Goal: Information Seeking & Learning: Learn about a topic

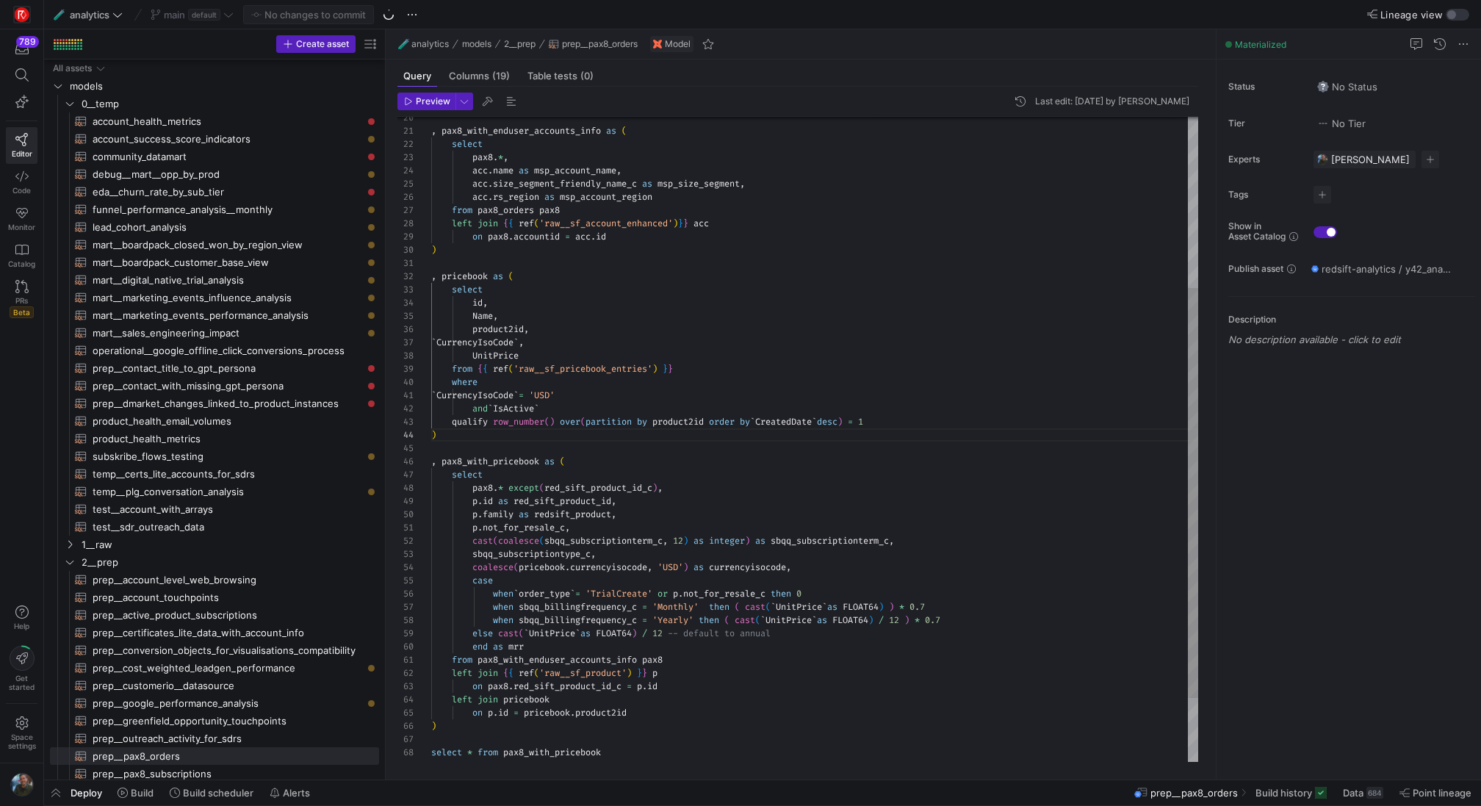
scroll to position [40, 5]
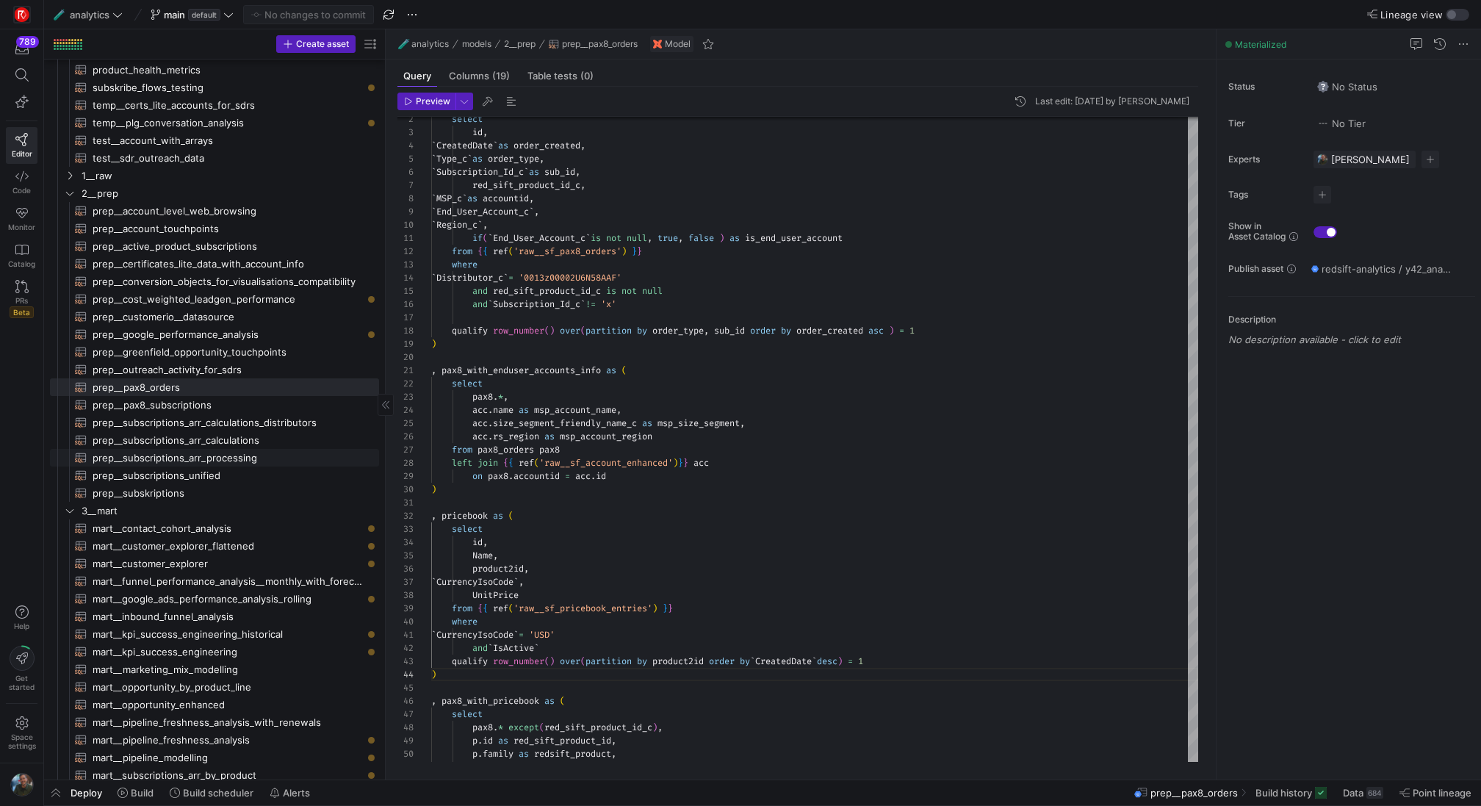
click at [234, 455] on span "prep__subscriptions_arr_processing​​​​​​​​​​" at bounding box center [228, 458] width 270 height 17
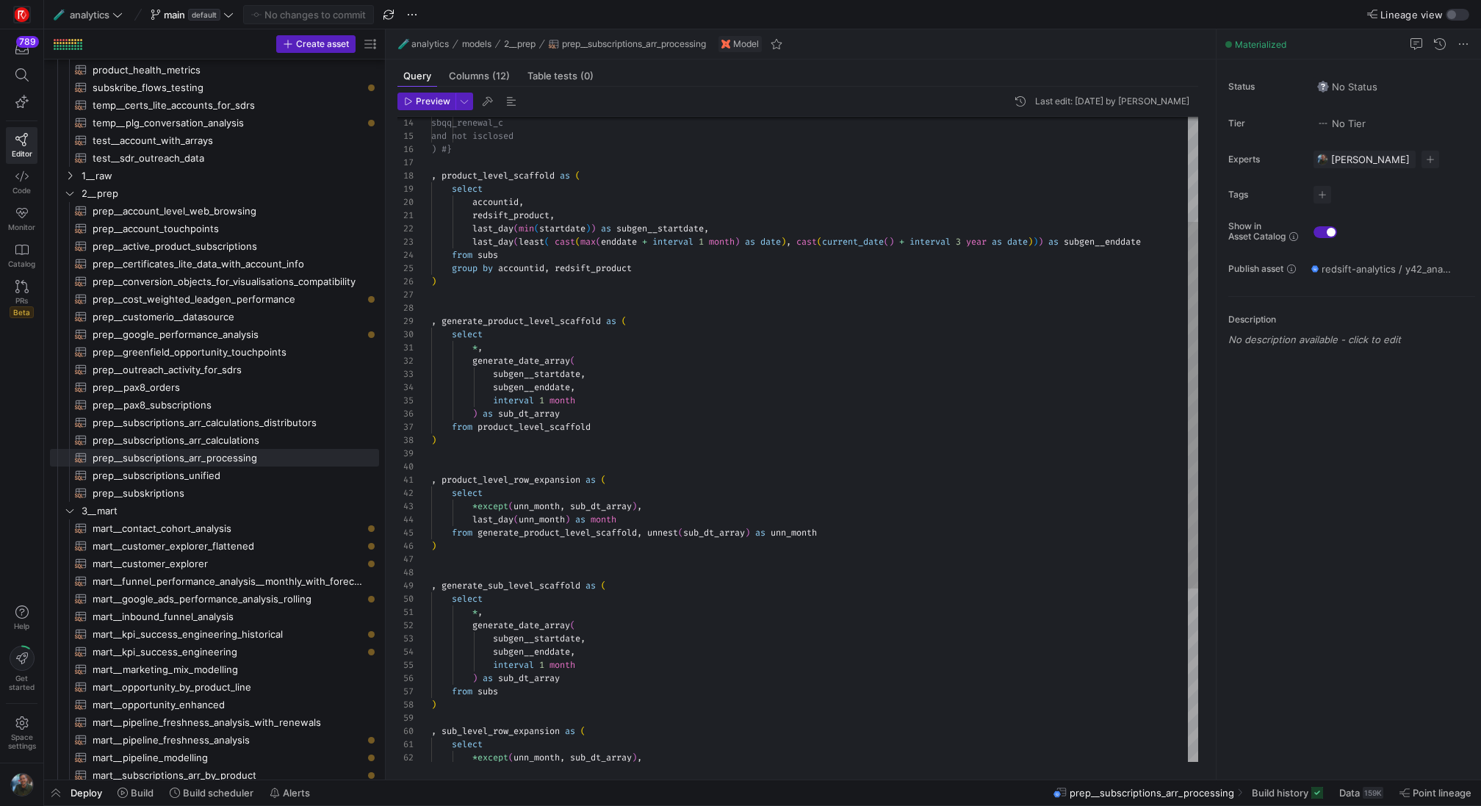
scroll to position [93, 5]
click at [467, 445] on div "last_day ( least ( cast ( max ( enddate + interval 1 month ) as date ) , cast (…" at bounding box center [814, 500] width 767 height 1136
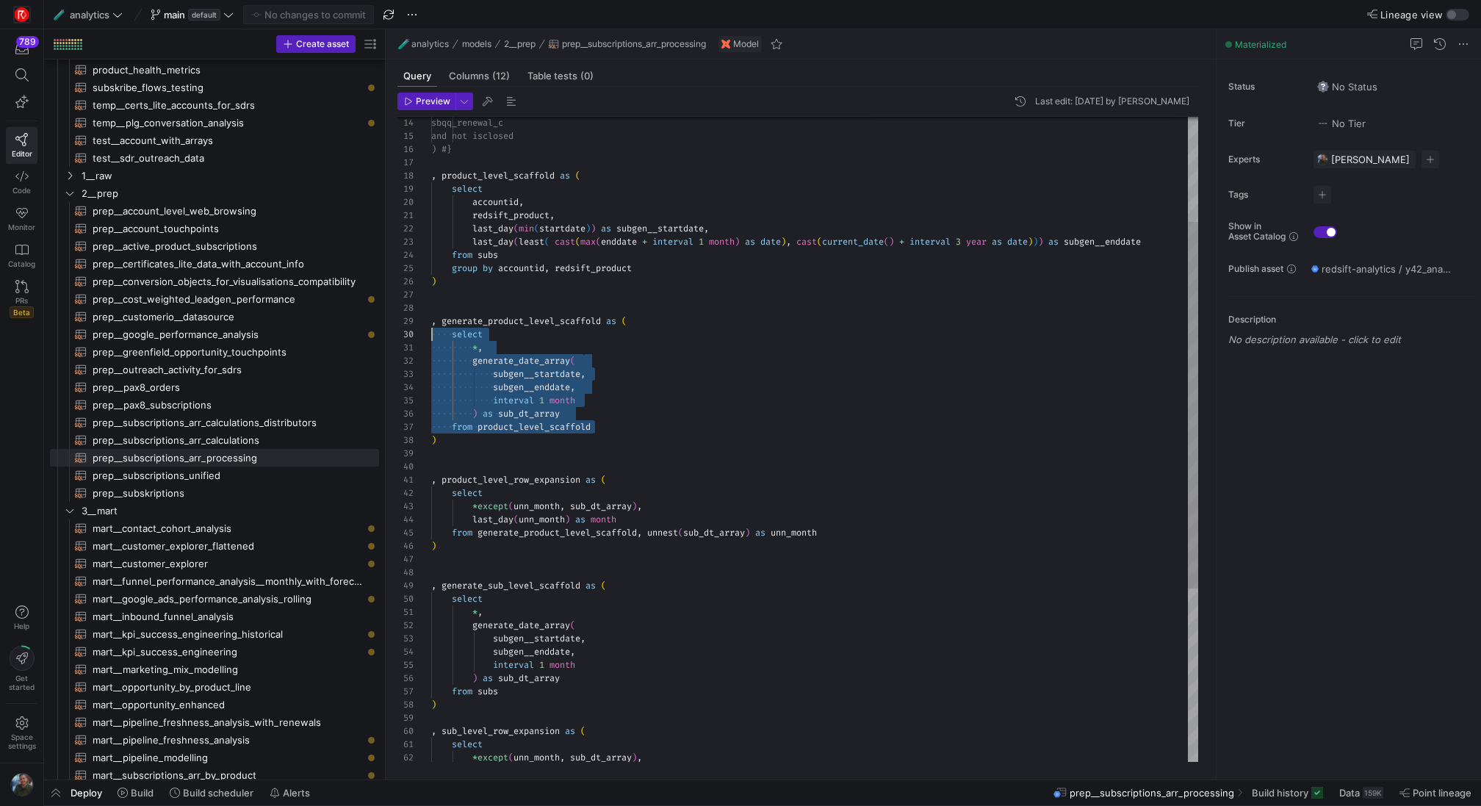
drag, startPoint x: 626, startPoint y: 426, endPoint x: 408, endPoint y: 335, distance: 235.7
click at [431, 335] on div "last_day ( least ( cast ( max ( enddate + interval 1 month ) as date ) , cast (…" at bounding box center [814, 500] width 767 height 1136
click at [705, 316] on div "last_day ( least ( cast ( max ( enddate + interval 1 month ) as date ) , cast (…" at bounding box center [814, 500] width 767 height 1136
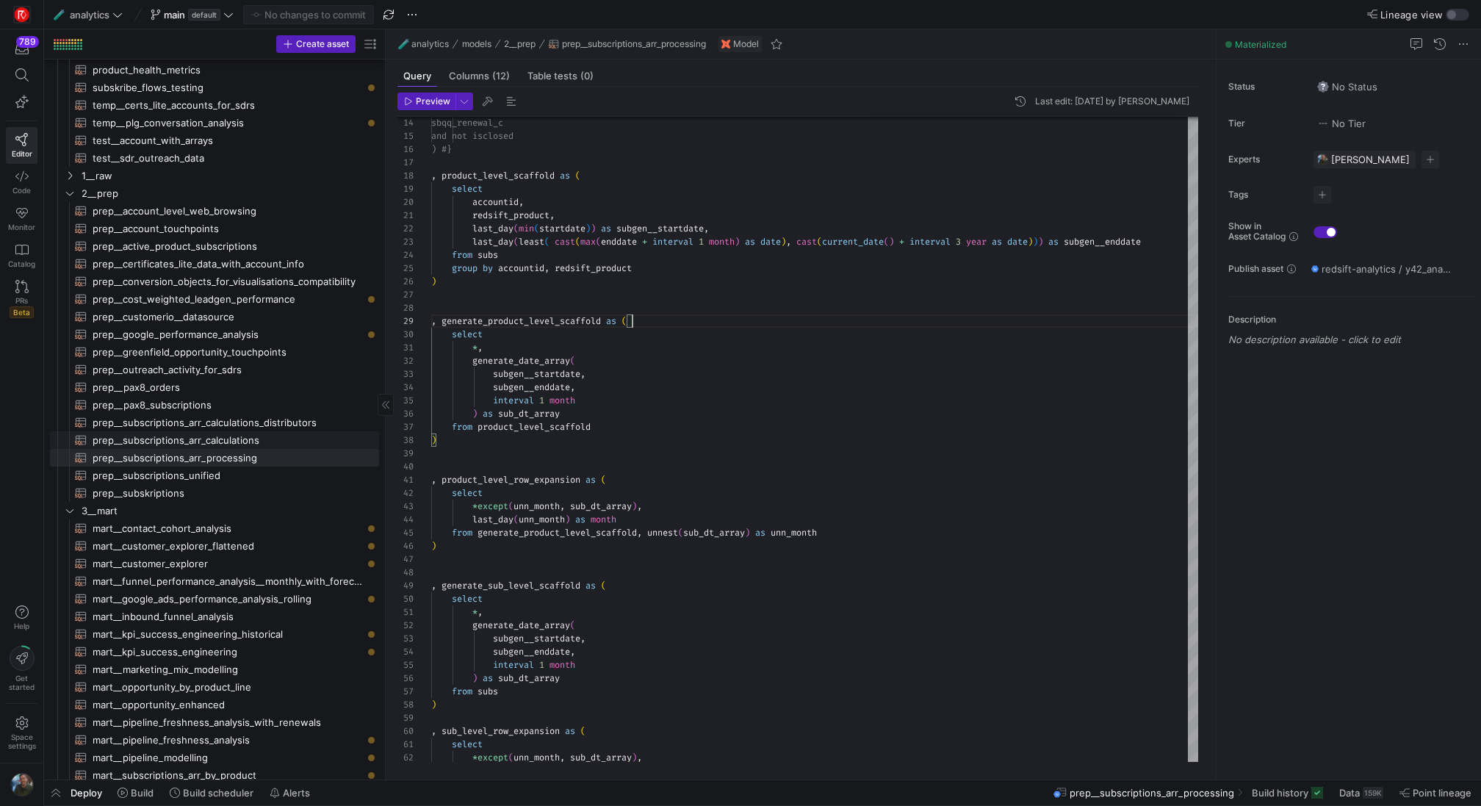
click at [290, 433] on span "prep__subscriptions_arr_calculations​​​​​​​​​​" at bounding box center [228, 440] width 270 height 17
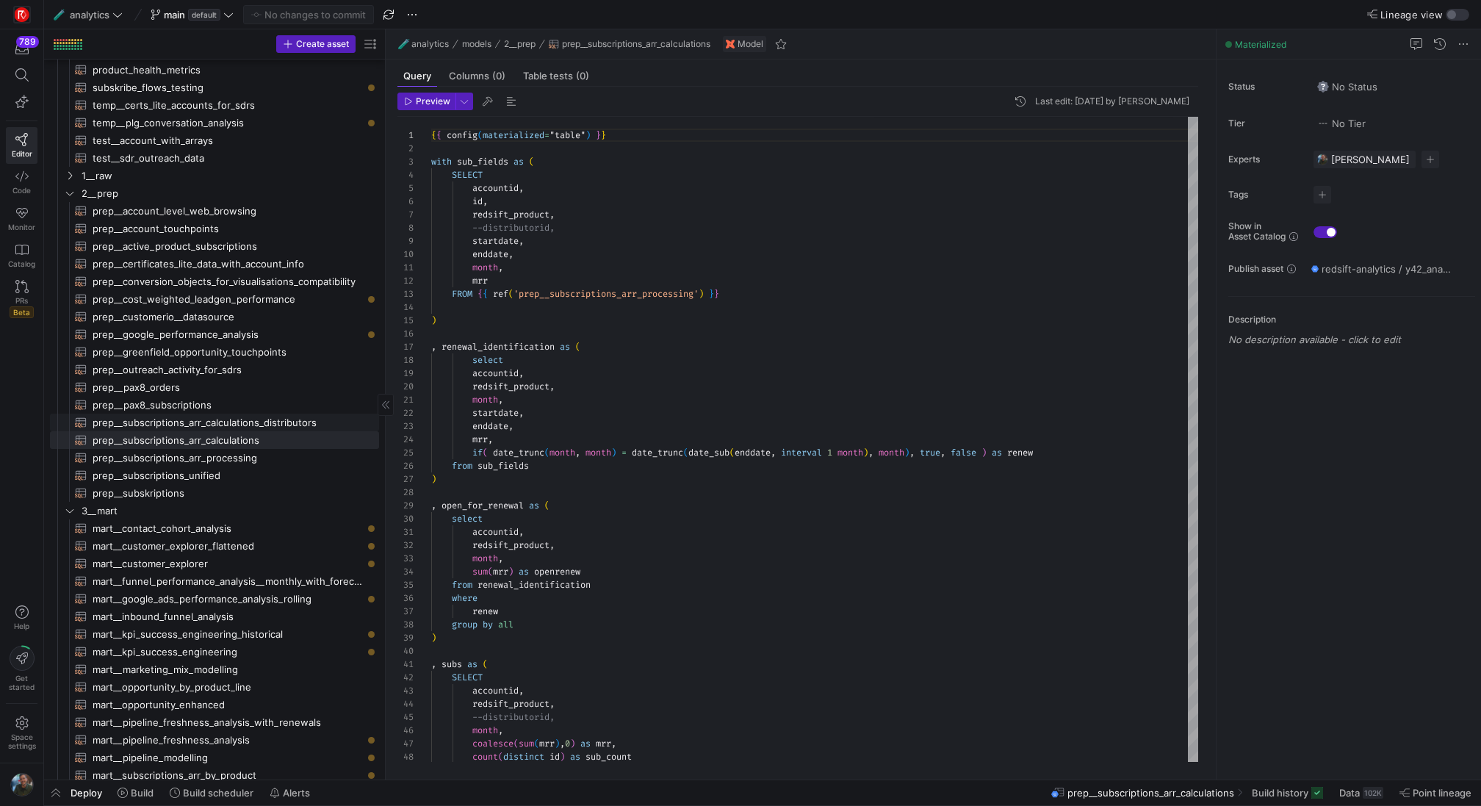
click at [211, 423] on span "prep__subscriptions_arr_calculations_distributors​​​​​​​​​​" at bounding box center [228, 422] width 270 height 17
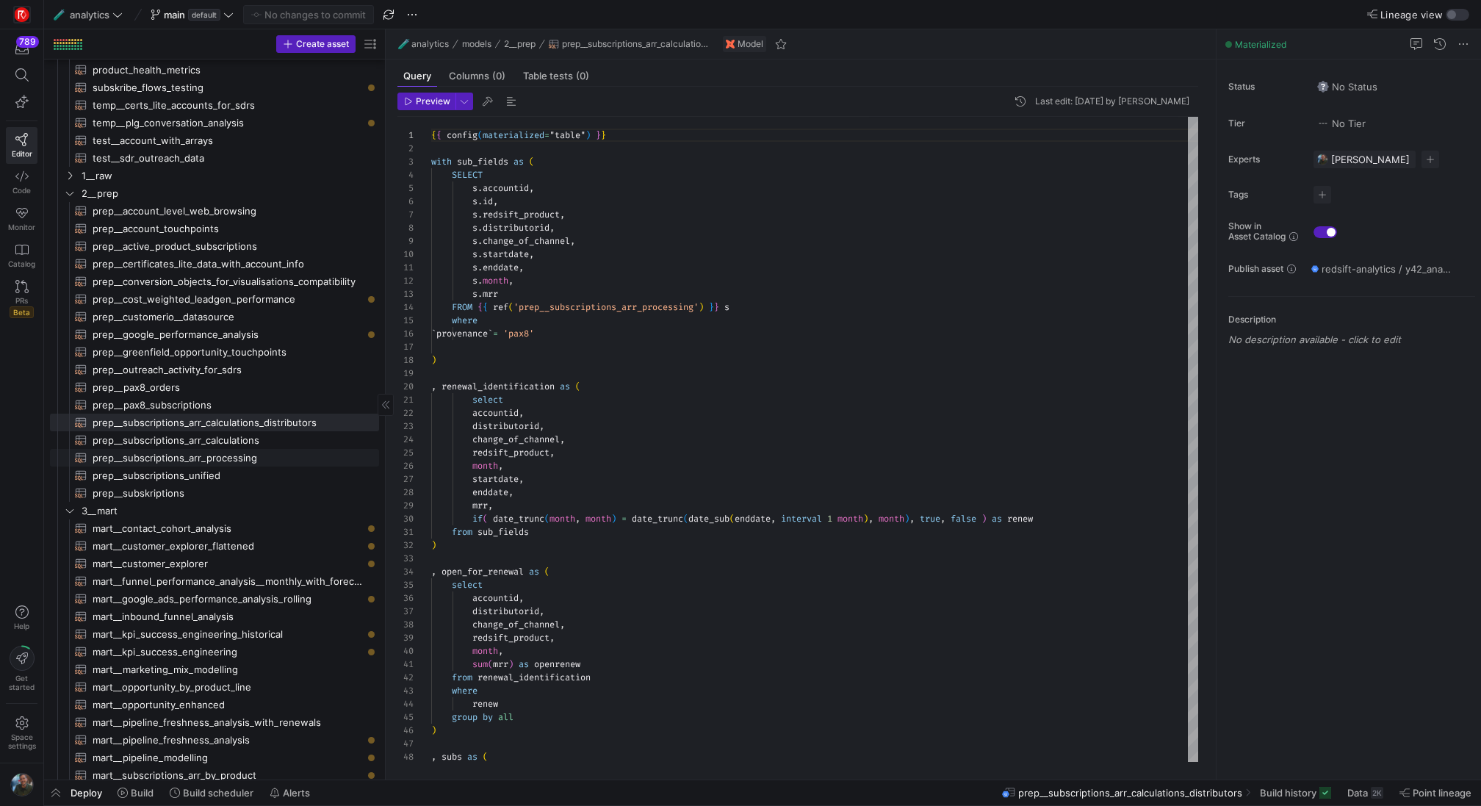
click at [228, 455] on span "prep__subscriptions_arr_processing​​​​​​​​​​" at bounding box center [228, 458] width 270 height 17
type textarea "with subs as ( select * from {{ ref('prep__subscriptions_unified') }} ) {# , op…"
